Goal: Check status: Check status

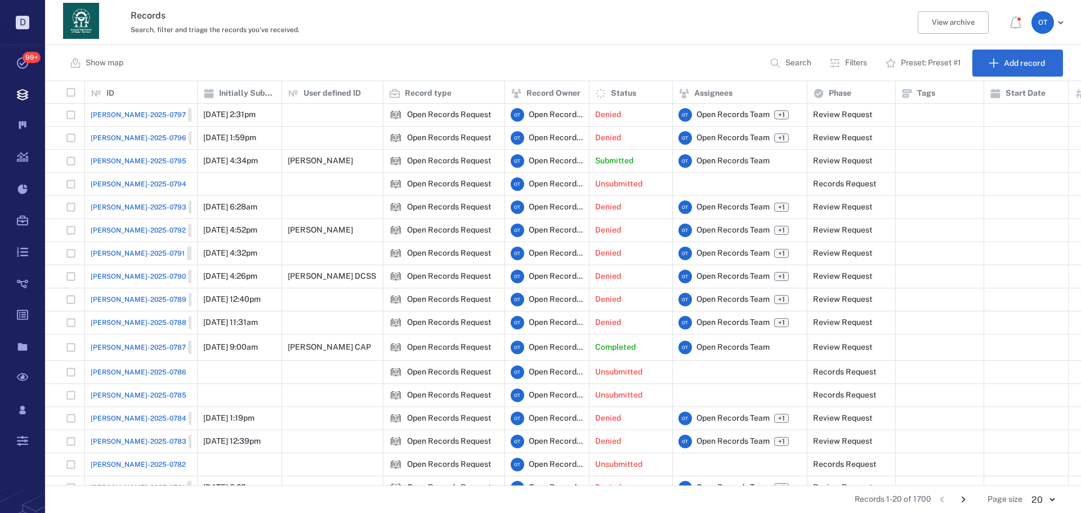
click at [97, 161] on span "[PERSON_NAME]-2025-0795" at bounding box center [139, 161] width 96 height 10
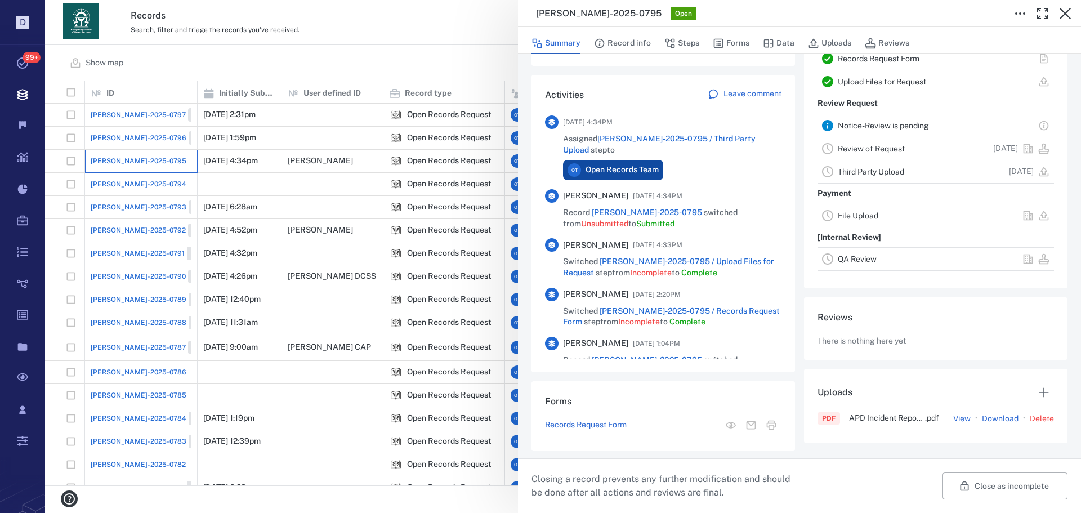
scroll to position [256, 0]
click at [718, 43] on icon "button" at bounding box center [718, 43] width 11 height 11
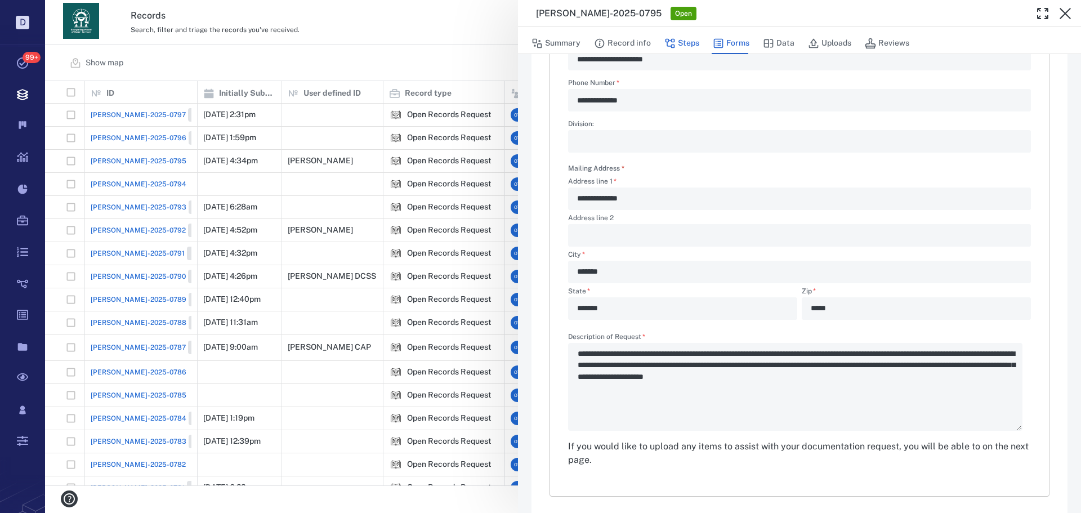
click at [675, 48] on icon "button" at bounding box center [670, 43] width 11 height 11
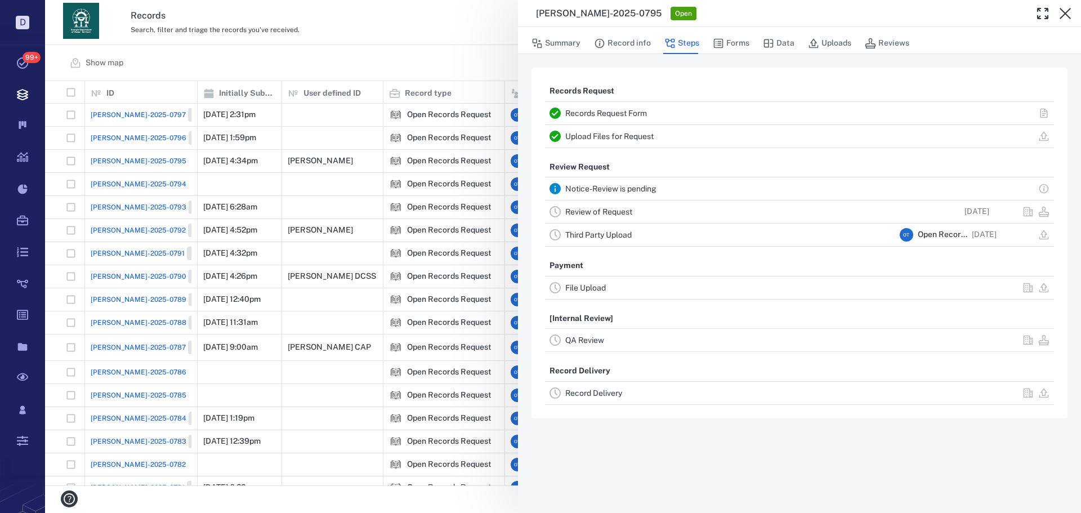
click at [620, 134] on link "Upload Files for Request" at bounding box center [609, 136] width 88 height 9
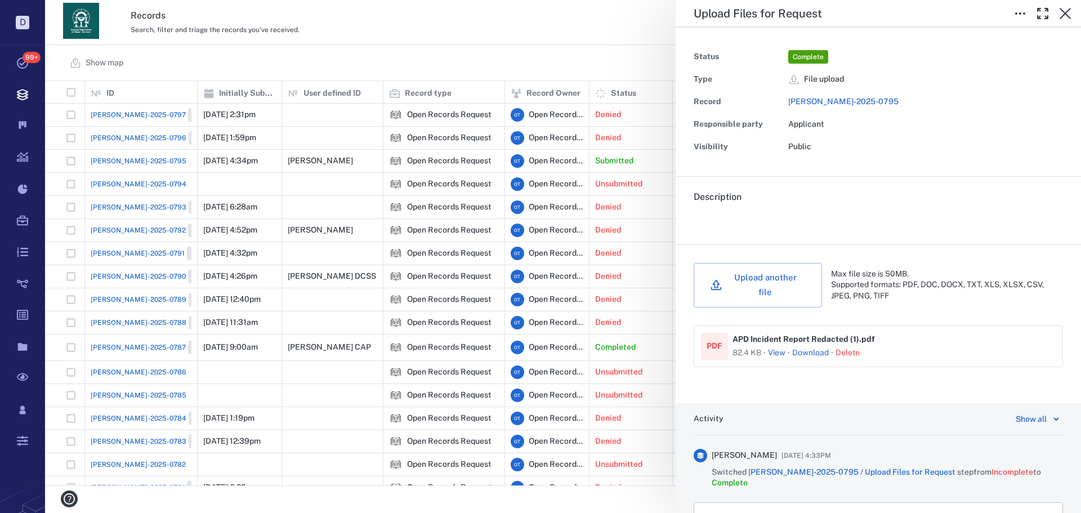
click at [779, 348] on button "View" at bounding box center [776, 353] width 17 height 11
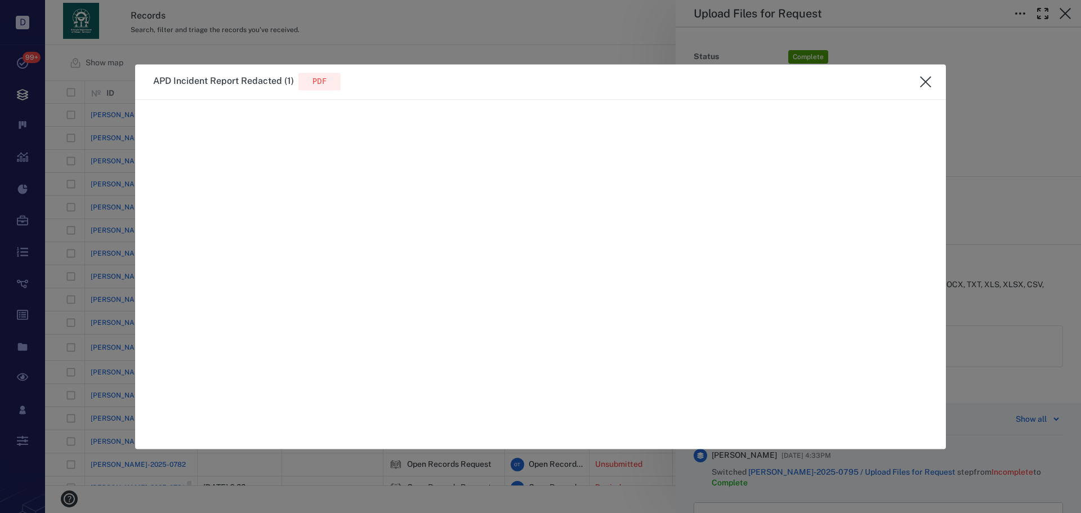
click at [925, 94] on div "APD Incident Report Redacted (1) pdf" at bounding box center [540, 81] width 811 height 35
click at [930, 87] on icon "close" at bounding box center [925, 81] width 11 height 11
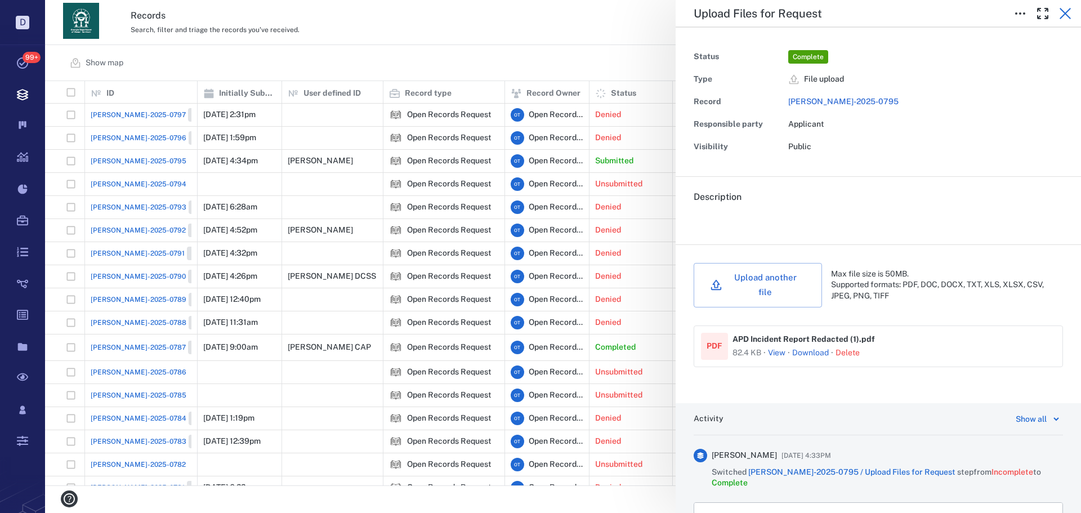
click at [1063, 17] on icon "button" at bounding box center [1065, 13] width 11 height 11
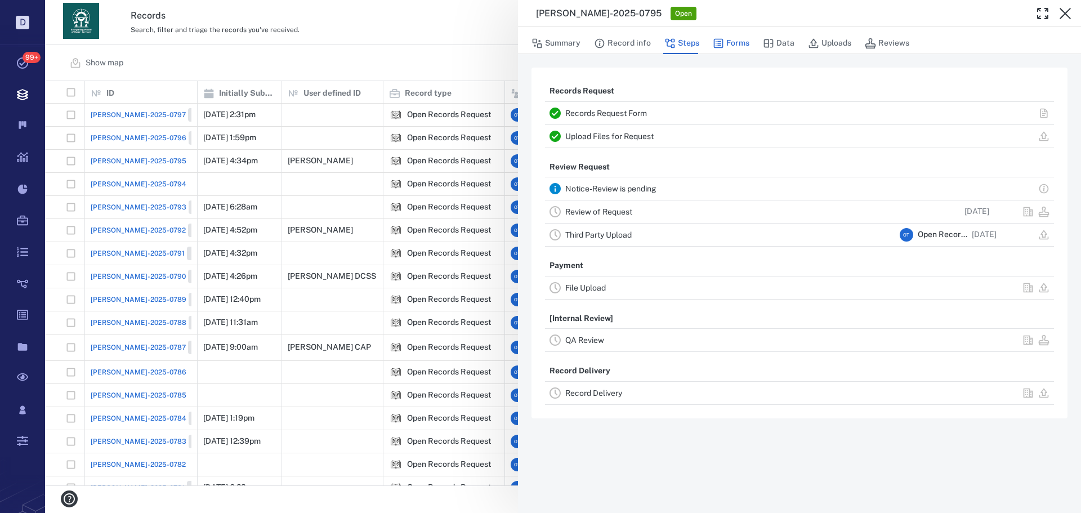
click at [733, 52] on button "Forms" at bounding box center [731, 43] width 37 height 21
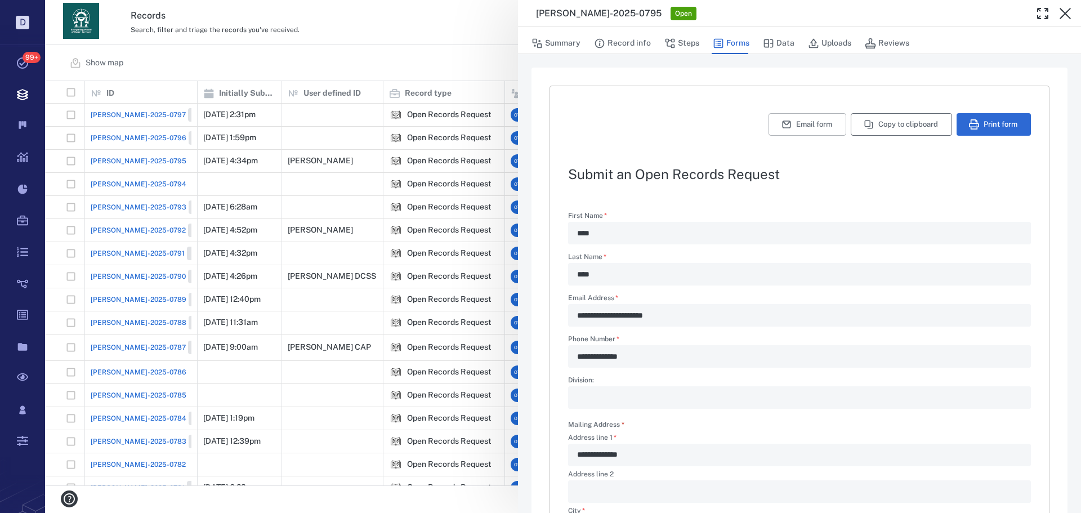
click at [892, 118] on button "Copy to clipboard" at bounding box center [901, 124] width 101 height 23
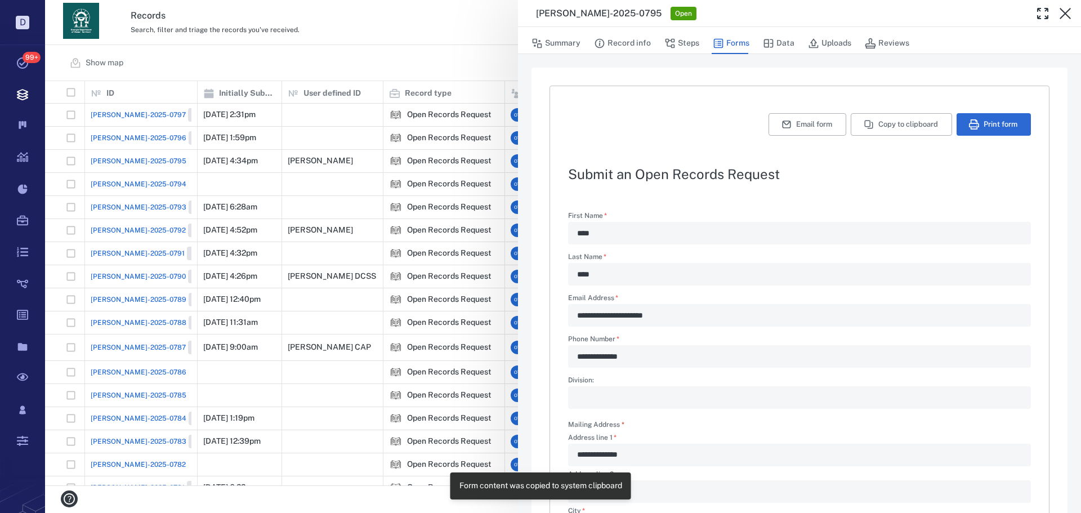
click at [479, 59] on div "**********" at bounding box center [563, 256] width 1036 height 513
